Goal: Task Accomplishment & Management: Complete application form

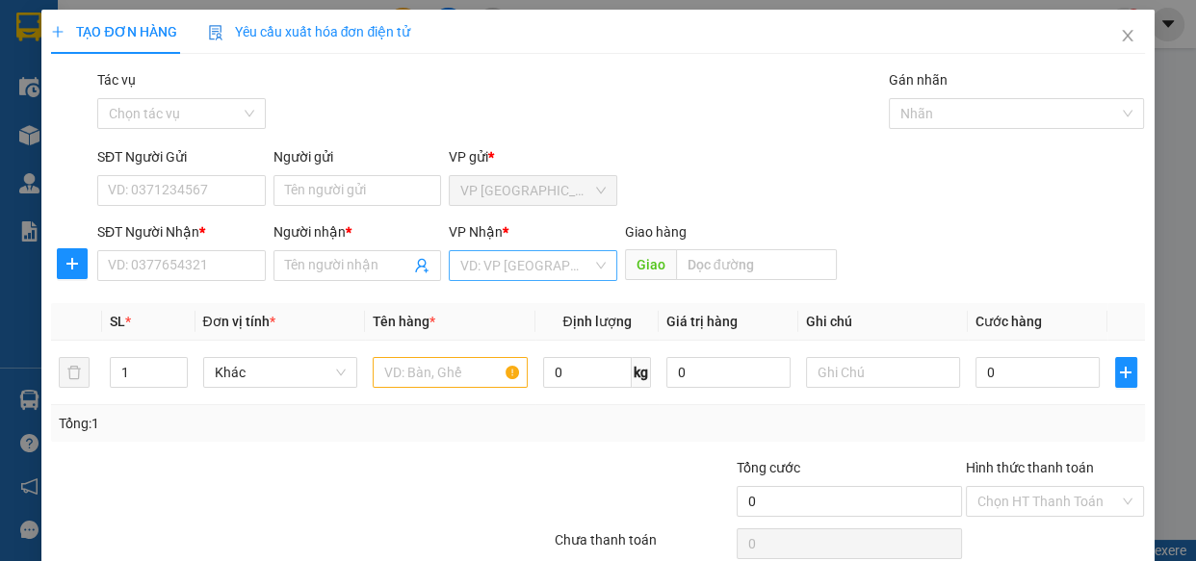
click at [509, 246] on div "VP Nhận *" at bounding box center [533, 235] width 168 height 29
click at [508, 264] on input "search" at bounding box center [526, 265] width 132 height 29
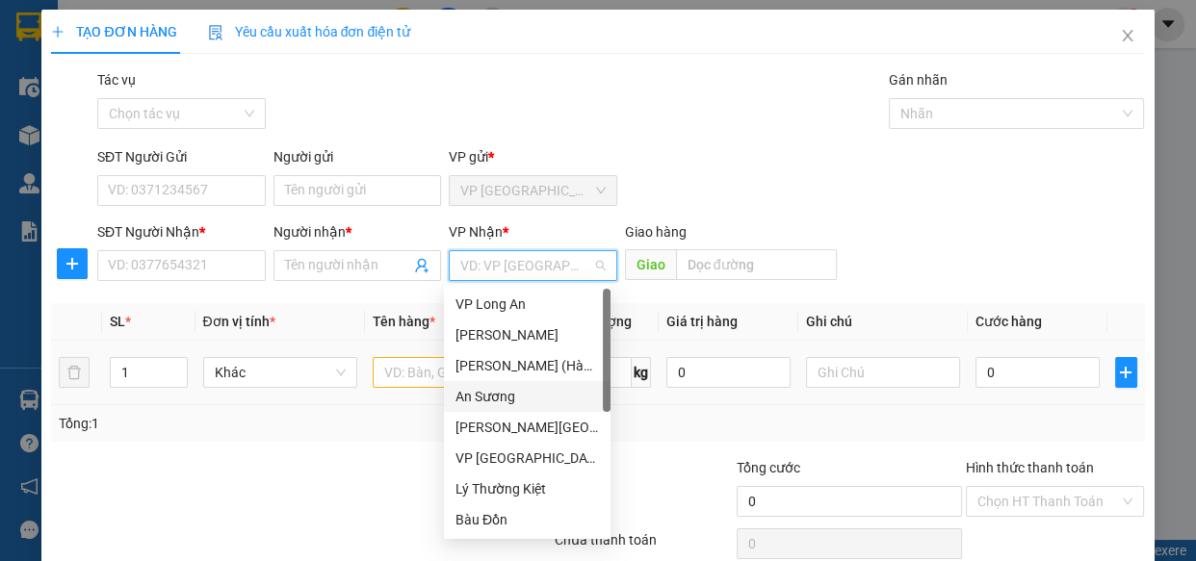
drag, startPoint x: 510, startPoint y: 392, endPoint x: 494, endPoint y: 393, distance: 16.4
click at [510, 393] on div "An Sương" at bounding box center [526, 396] width 143 height 21
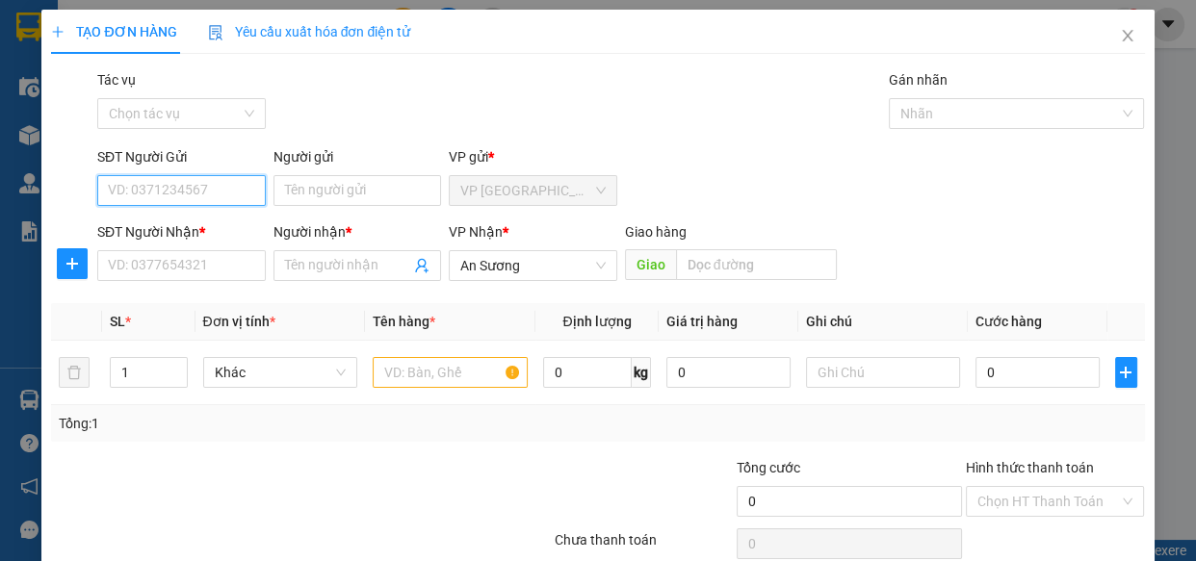
click at [202, 198] on input "SĐT Người Gửi" at bounding box center [181, 190] width 168 height 31
type input "0986704186"
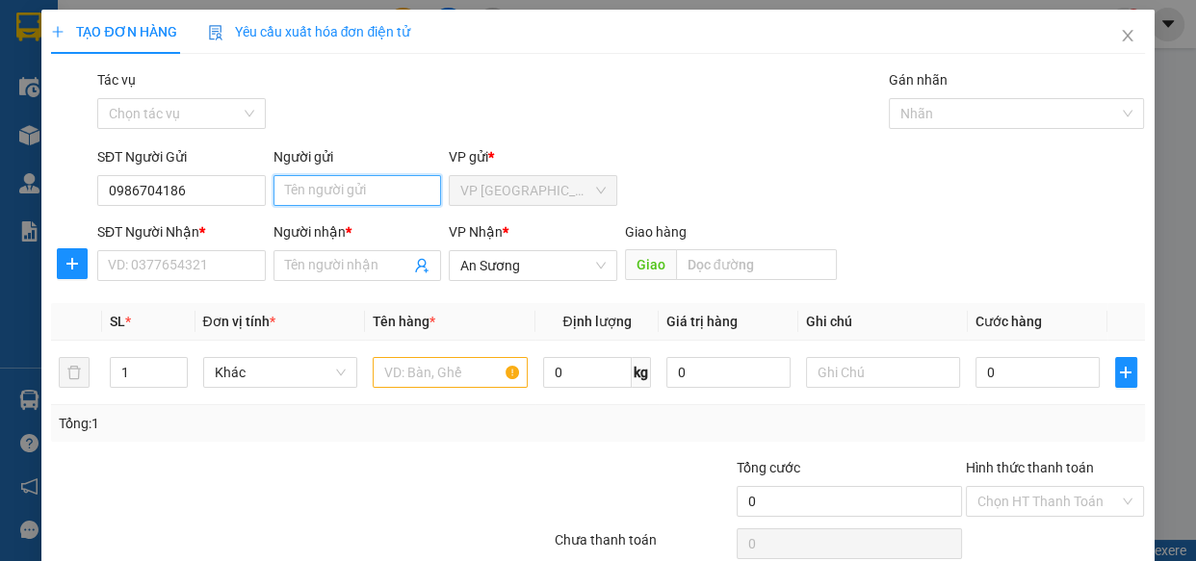
click at [303, 201] on input "Người gửi" at bounding box center [357, 190] width 168 height 31
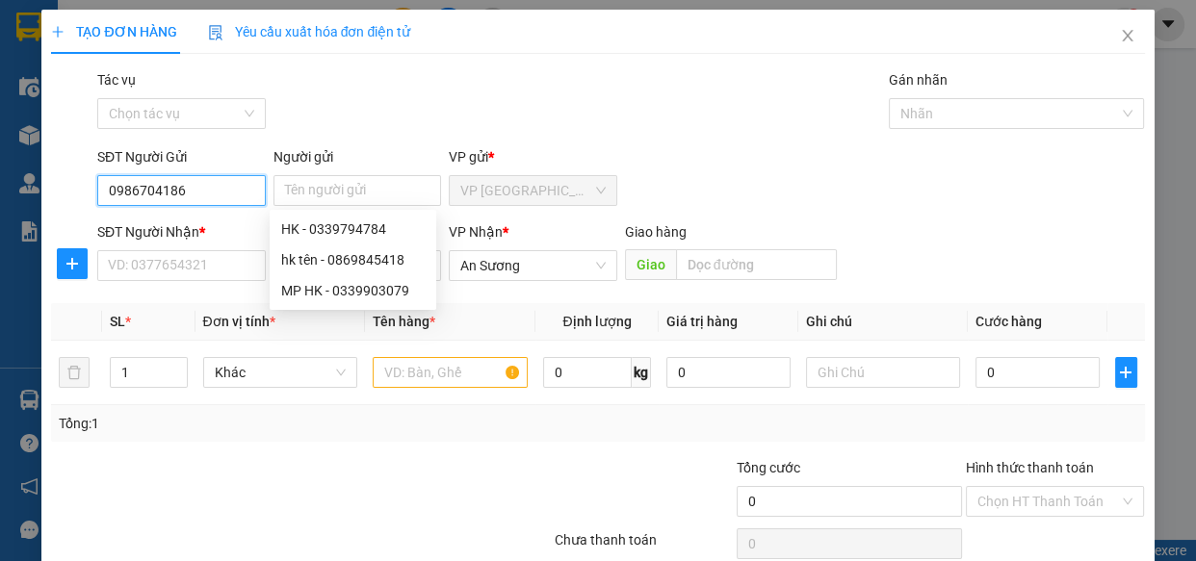
click at [213, 183] on input "0986704186" at bounding box center [181, 190] width 168 height 31
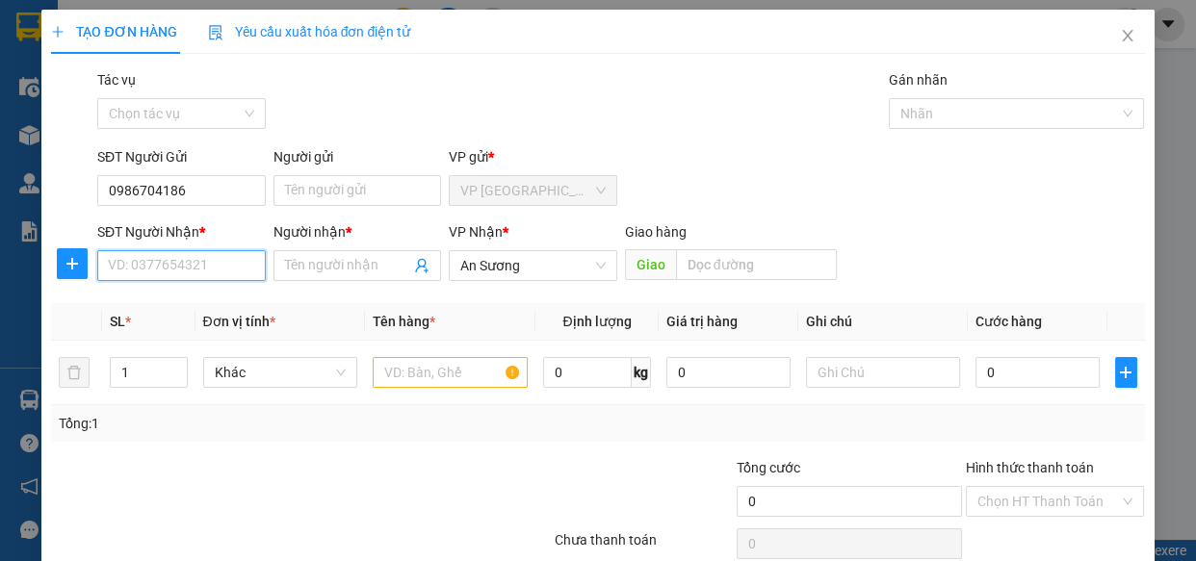
click at [197, 269] on input "SĐT Người Nhận *" at bounding box center [181, 265] width 168 height 31
type input "0918708299"
click at [183, 295] on div "0918708299 - LAB ĐẮC" at bounding box center [179, 304] width 143 height 21
type input "LAB ĐẮC"
type input "30.000"
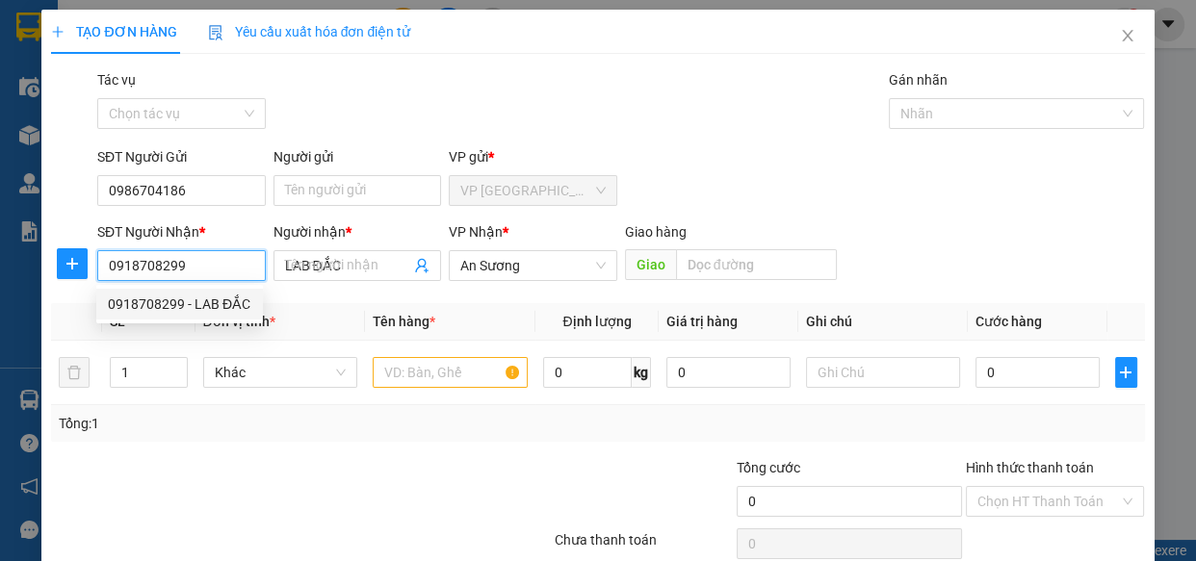
type input "30.000"
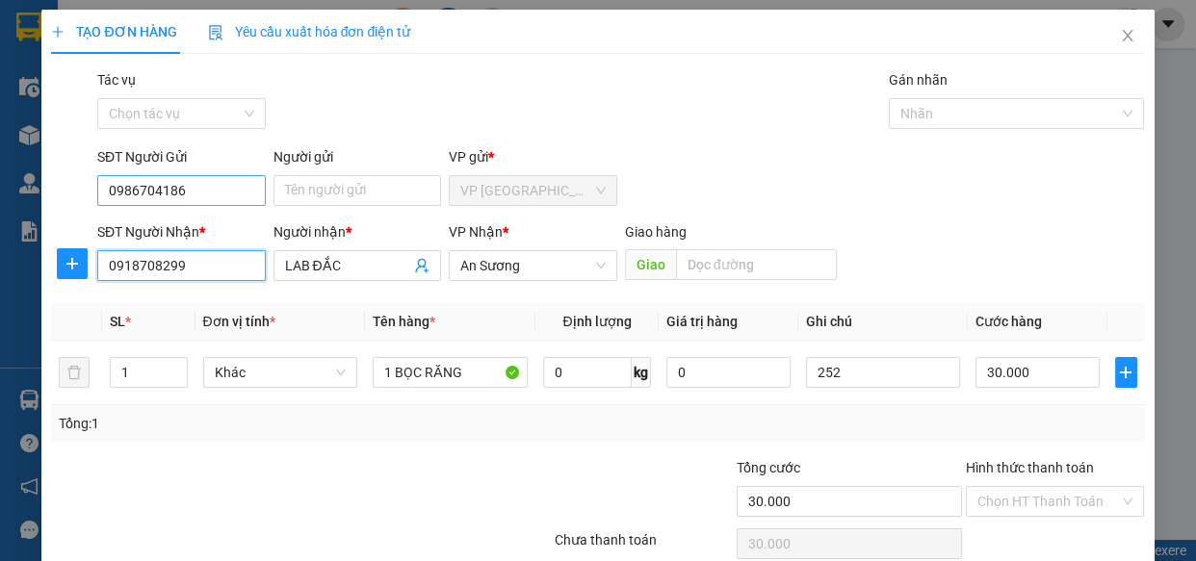
type input "0918708299"
click at [224, 189] on input "0986704186" at bounding box center [181, 190] width 168 height 31
click at [207, 182] on input "0986704186" at bounding box center [181, 190] width 168 height 31
click at [136, 192] on input "0986704186" at bounding box center [181, 190] width 168 height 31
type input "0989704186"
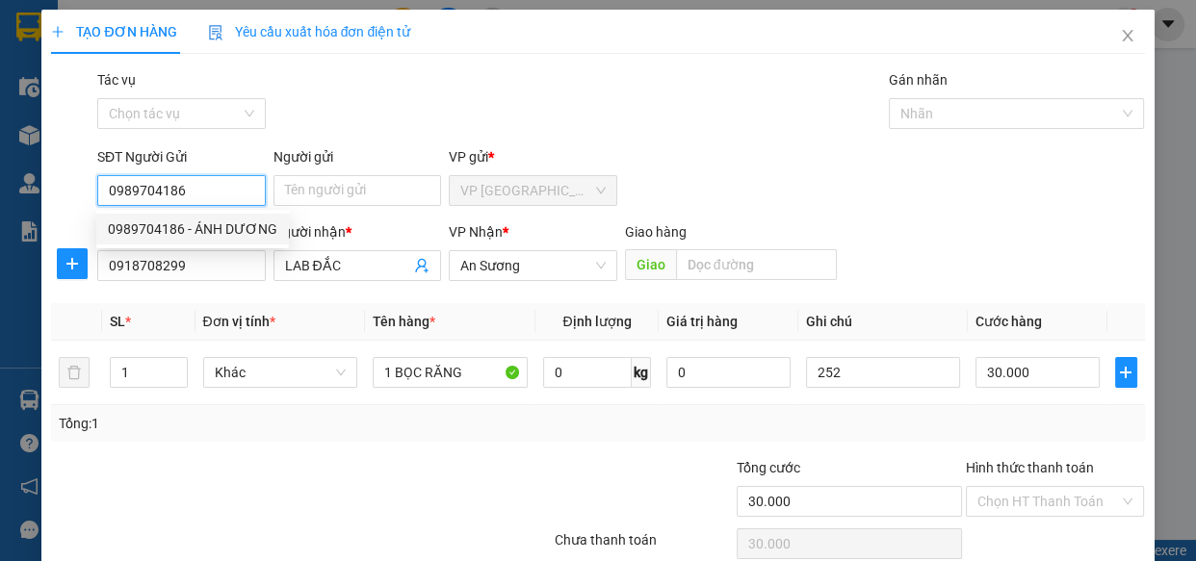
click at [219, 232] on div "0989704186 - ÁNH DƯƠNG" at bounding box center [192, 229] width 169 height 21
type input "ÁNH DƯƠNG"
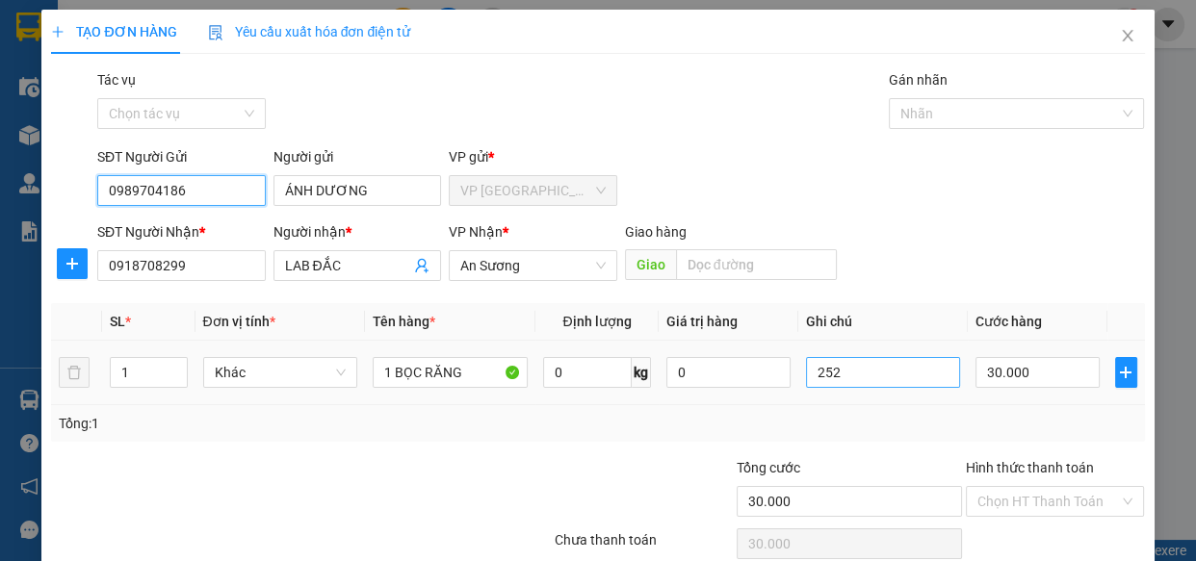
type input "0989704186"
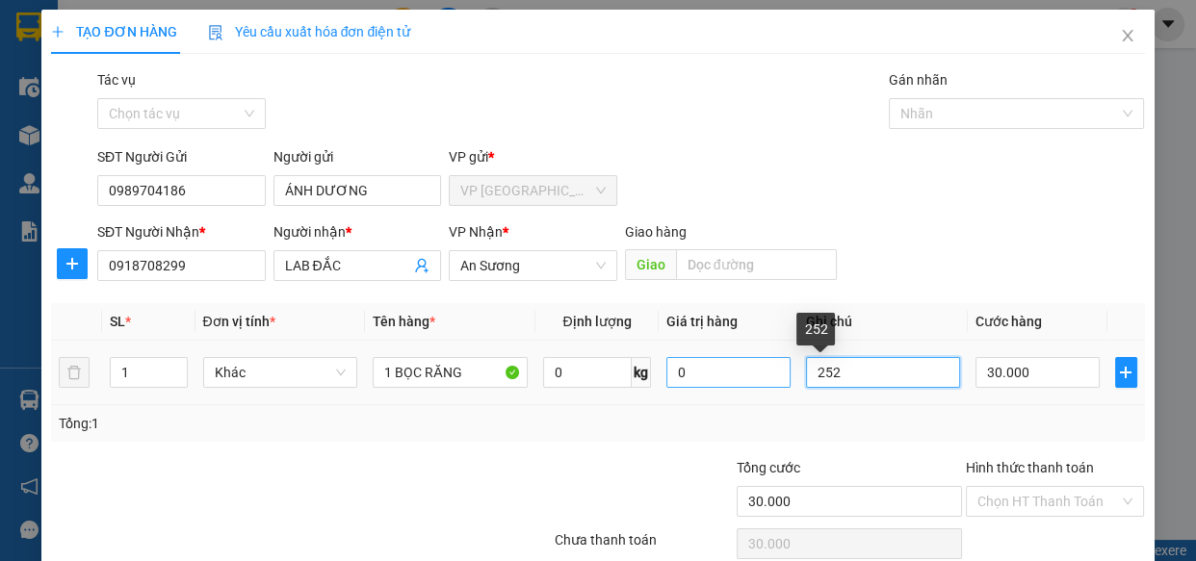
drag, startPoint x: 799, startPoint y: 373, endPoint x: 672, endPoint y: 382, distance: 127.4
click at [672, 382] on tr "1 Khác 1 BỌC RĂNG 0 kg 0 252 30.000" at bounding box center [597, 373] width 1093 height 65
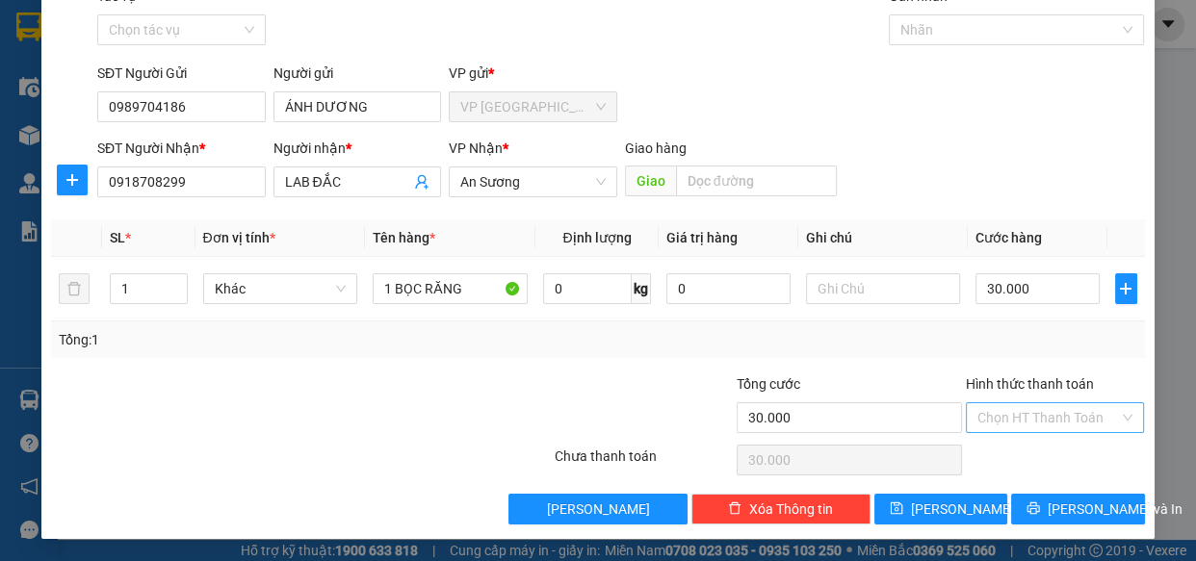
click at [1060, 424] on input "Hình thức thanh toán" at bounding box center [1048, 417] width 142 height 29
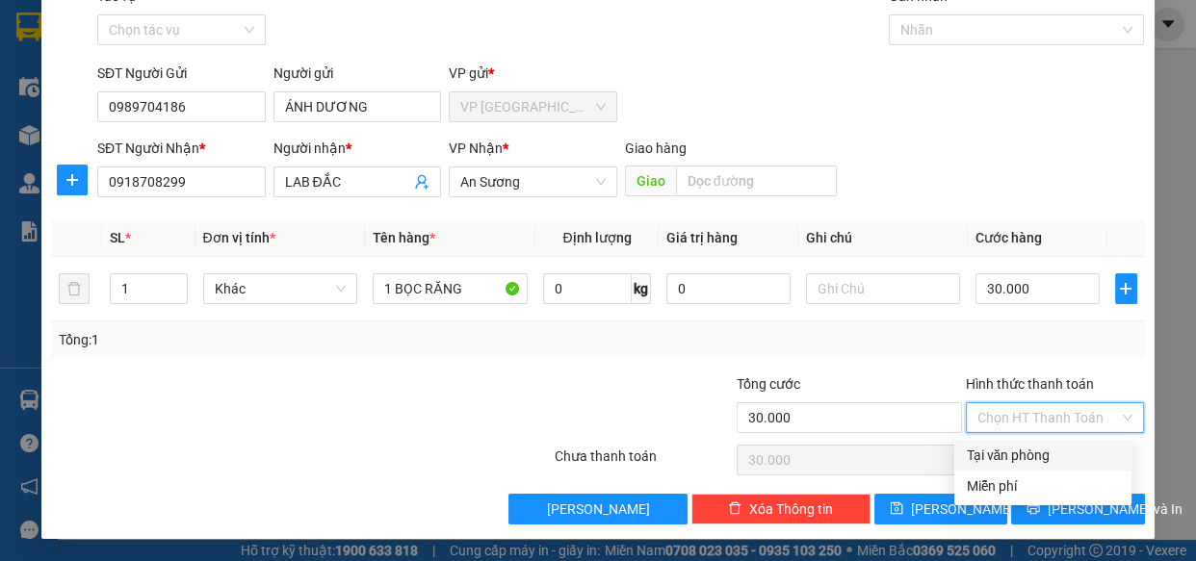
click at [1056, 452] on div "Tại văn phòng" at bounding box center [1043, 455] width 154 height 21
type input "0"
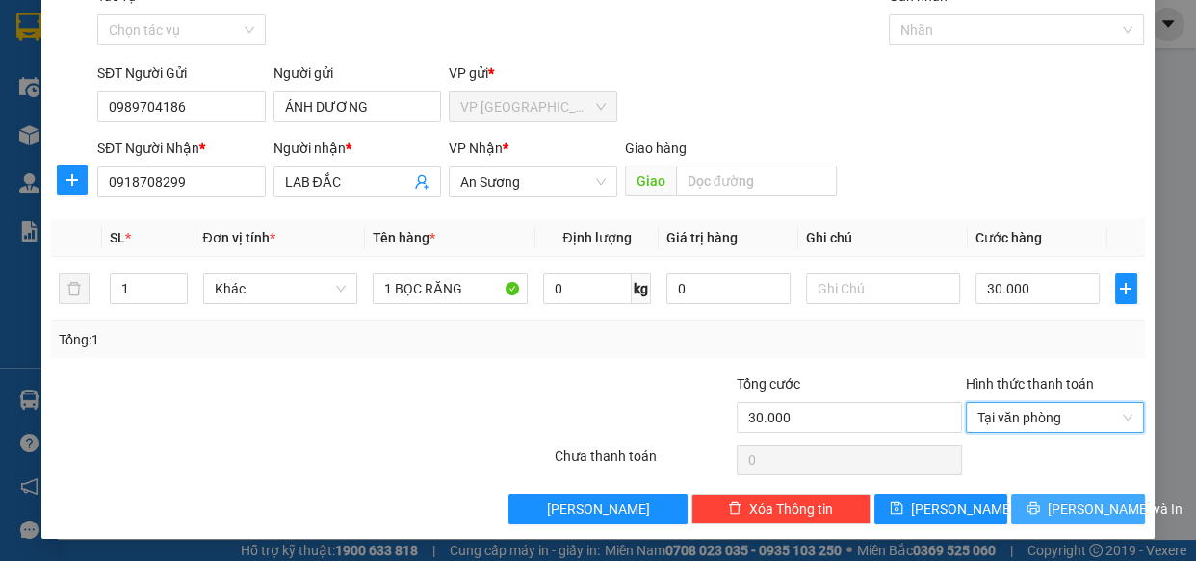
click at [1060, 510] on span "[PERSON_NAME] và In" at bounding box center [1114, 509] width 135 height 21
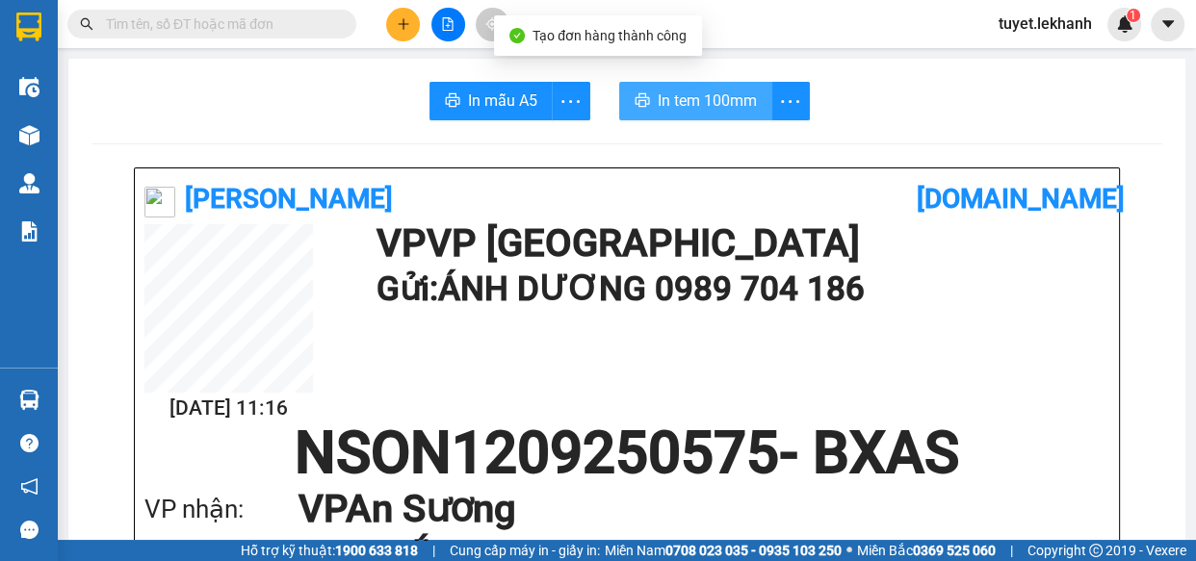
click at [727, 89] on span "In tem 100mm" at bounding box center [707, 101] width 99 height 24
